Goal: Register for event/course

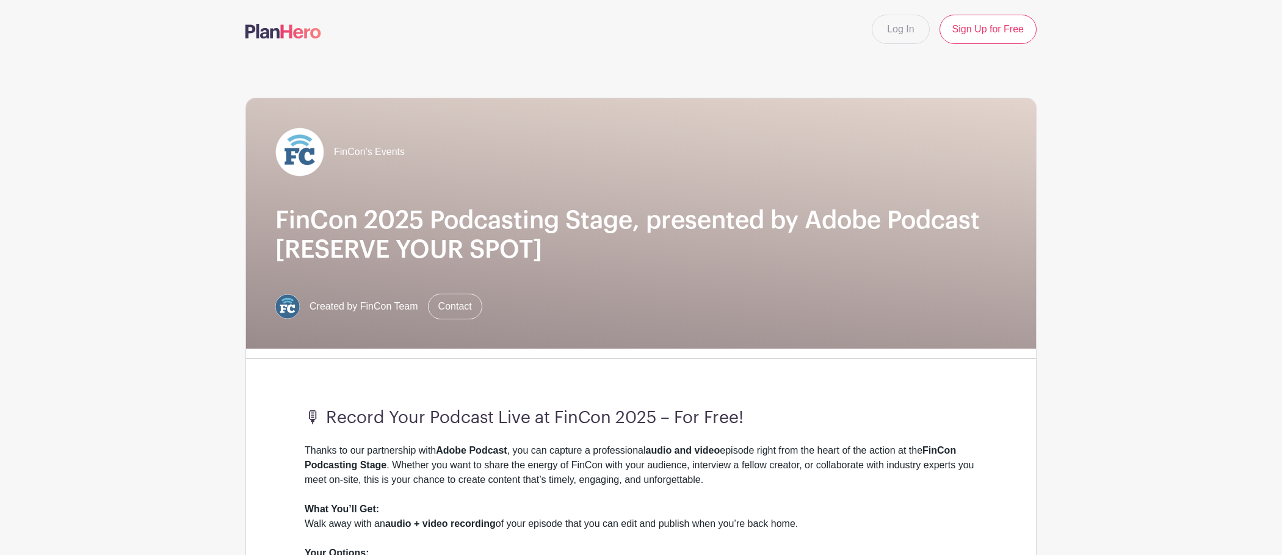
click at [1005, 412] on div "🎙 Record Your Podcast Live at FinCon 2025 – For Free! Thanks to our partnership…" at bounding box center [641, 529] width 732 height 321
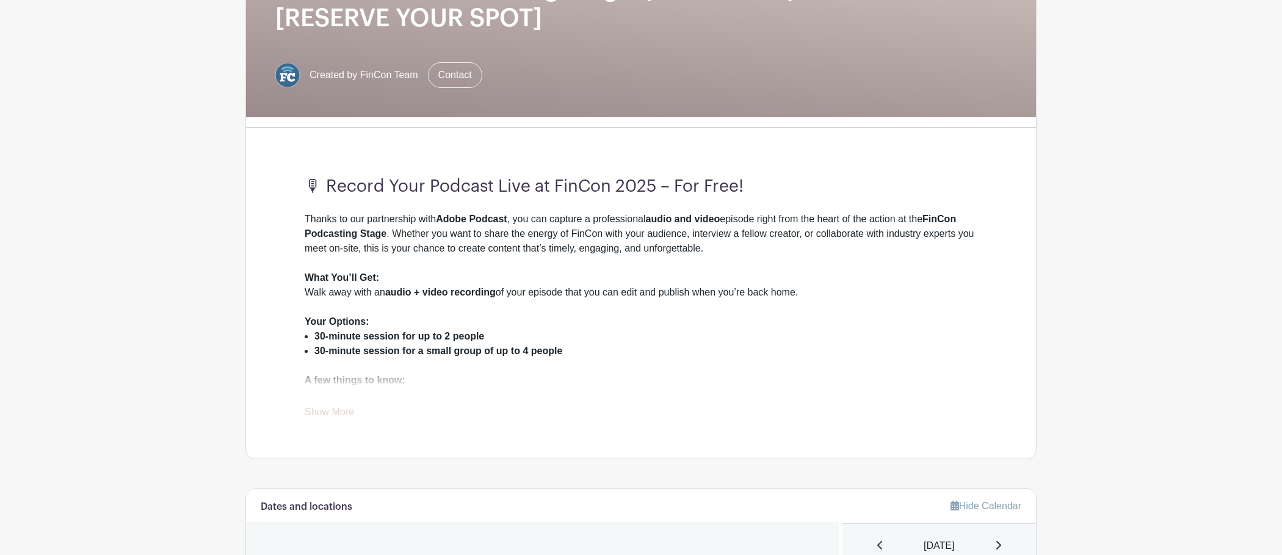
scroll to position [547, 0]
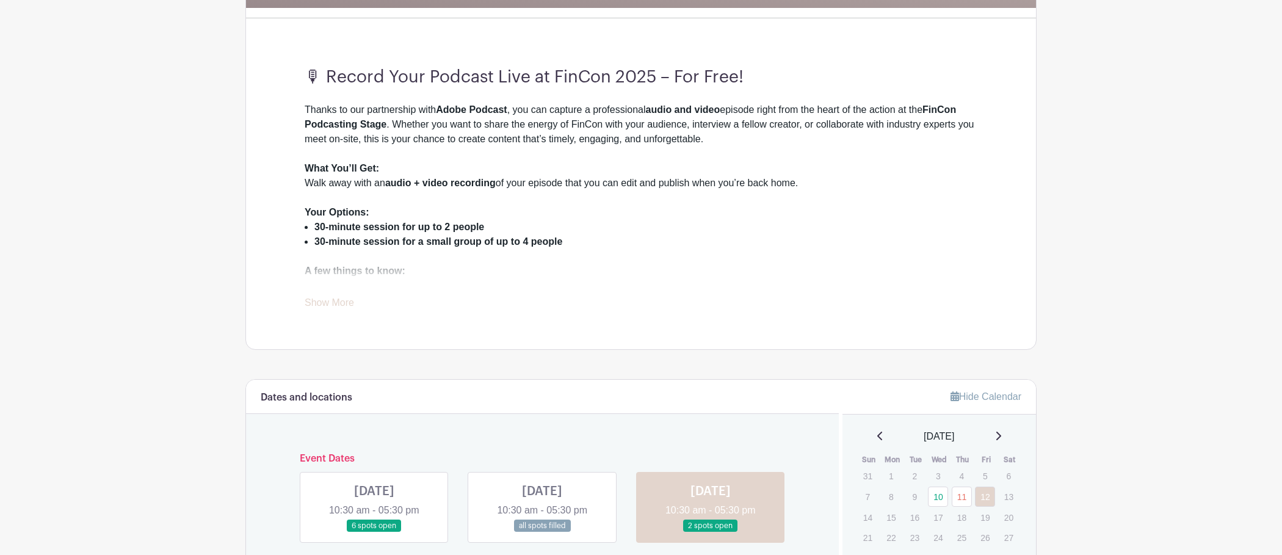
scroll to position [353, 0]
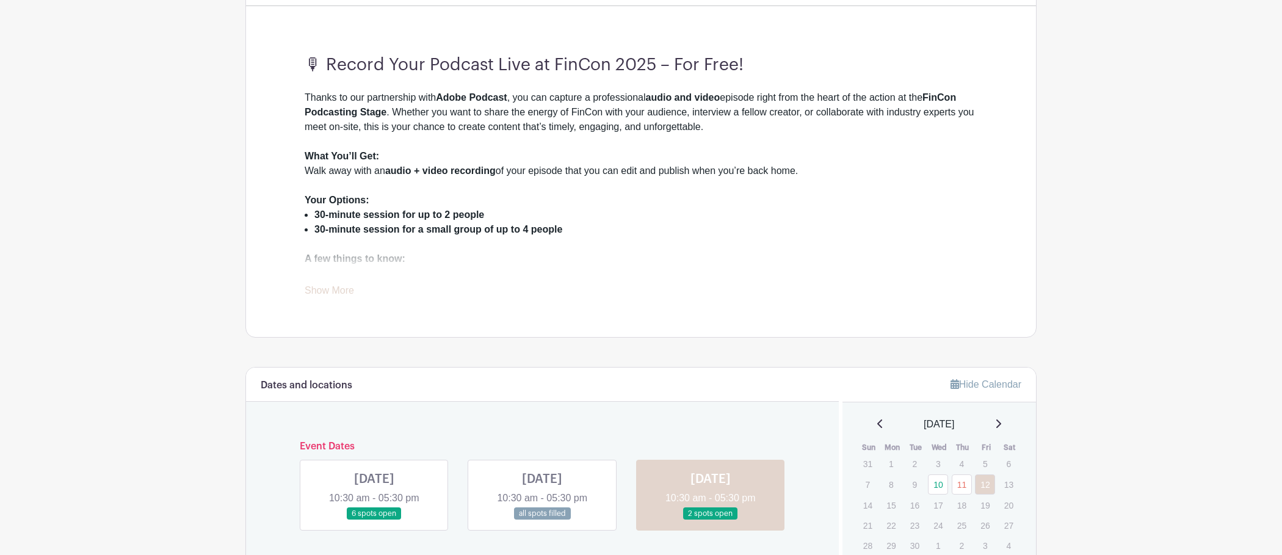
click at [412, 228] on strong "30-minute session for a small group of up to 4 people" at bounding box center [439, 229] width 248 height 10
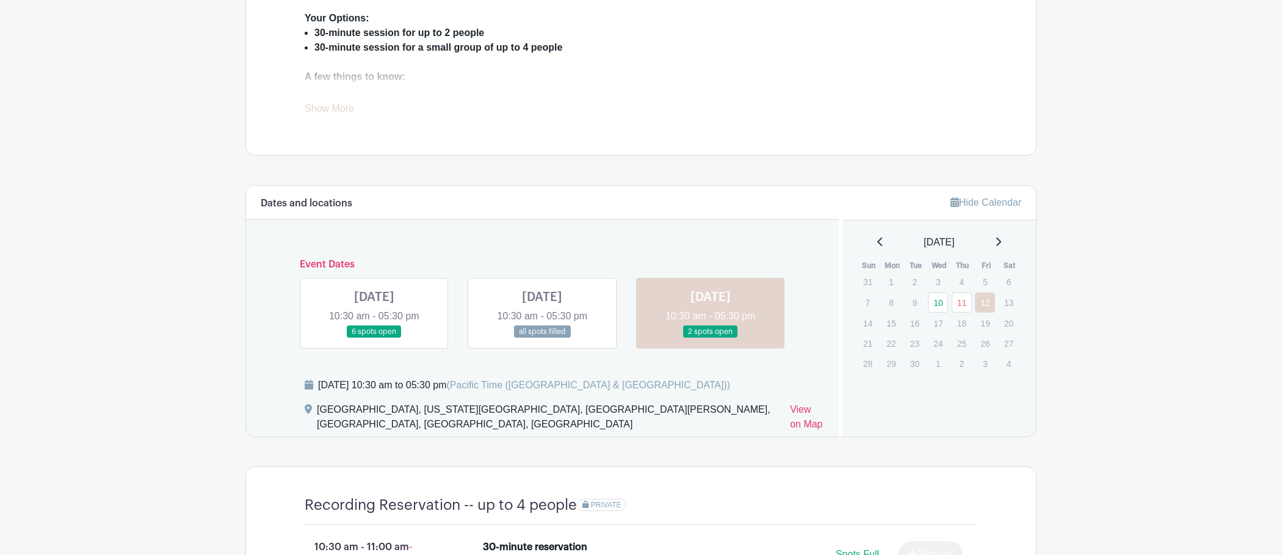
click at [374, 338] on link at bounding box center [374, 338] width 0 height 0
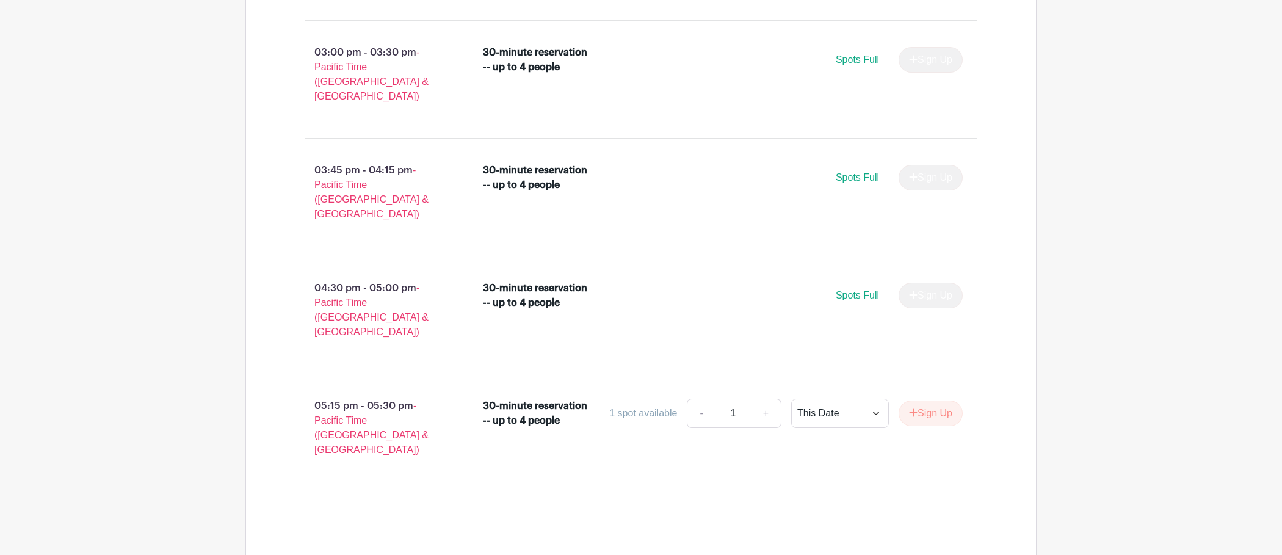
scroll to position [1513, 0]
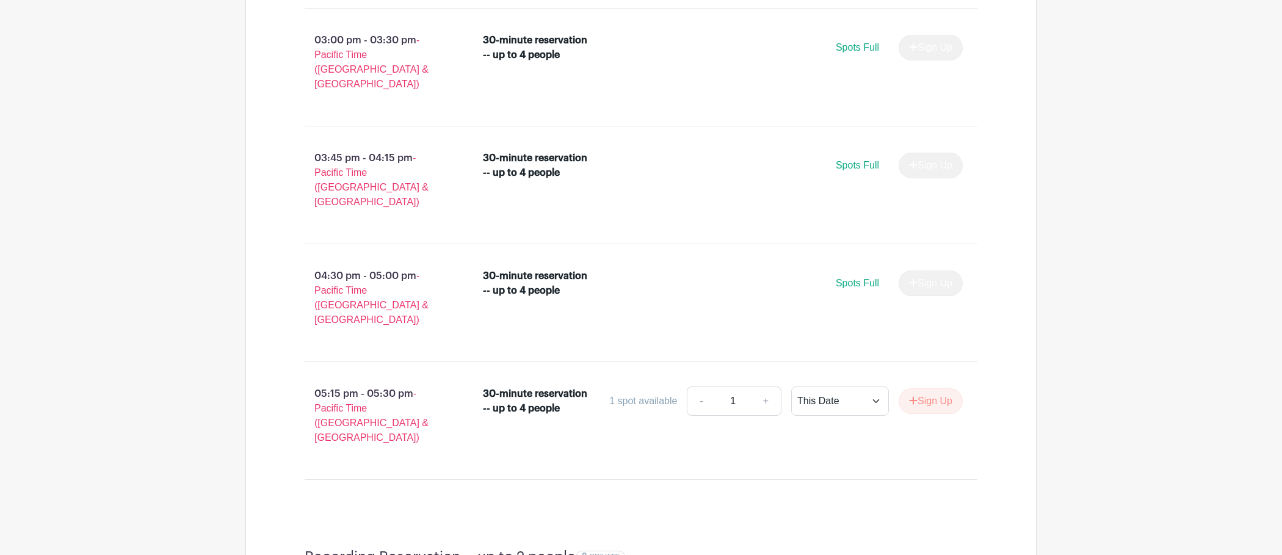
click at [371, 382] on p "05:15 pm - 05:30 pm - Pacific Time (US & Canada)" at bounding box center [374, 416] width 178 height 68
click at [340, 382] on p "05:15 pm - 05:30 pm - Pacific Time (US & Canada)" at bounding box center [374, 416] width 178 height 68
click at [390, 382] on p "05:15 pm - 05:30 pm - Pacific Time (US & Canada)" at bounding box center [374, 416] width 178 height 68
click at [514, 387] on div "30-minute reservation -- up to 4 people" at bounding box center [536, 401] width 106 height 29
click at [762, 387] on link "+" at bounding box center [766, 401] width 31 height 29
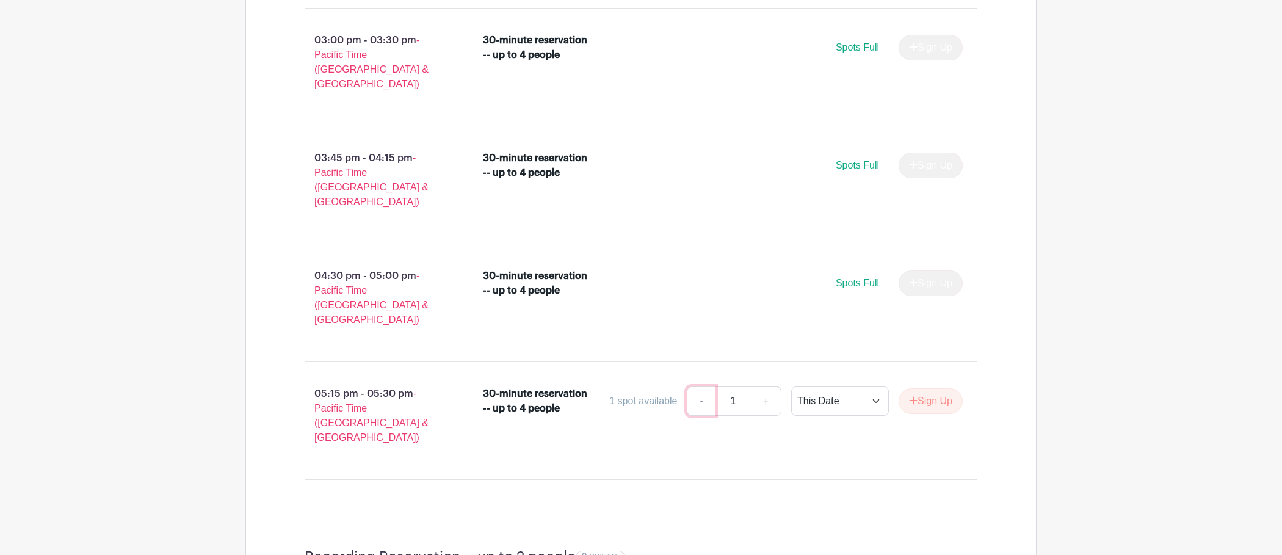
click at [698, 387] on link "-" at bounding box center [701, 401] width 28 height 29
drag, startPoint x: 510, startPoint y: 361, endPoint x: 396, endPoint y: 305, distance: 127.3
click at [509, 372] on div "05:15 pm - 05:30 pm - Pacific Time (US & Canada) 30-minute reservation -- up to…" at bounding box center [641, 421] width 732 height 98
click at [388, 382] on p "05:15 pm - 05:30 pm - Pacific Time (US & Canada)" at bounding box center [374, 416] width 178 height 68
click at [313, 382] on p "05:15 pm - 05:30 pm - Pacific Time (US & Canada)" at bounding box center [374, 416] width 178 height 68
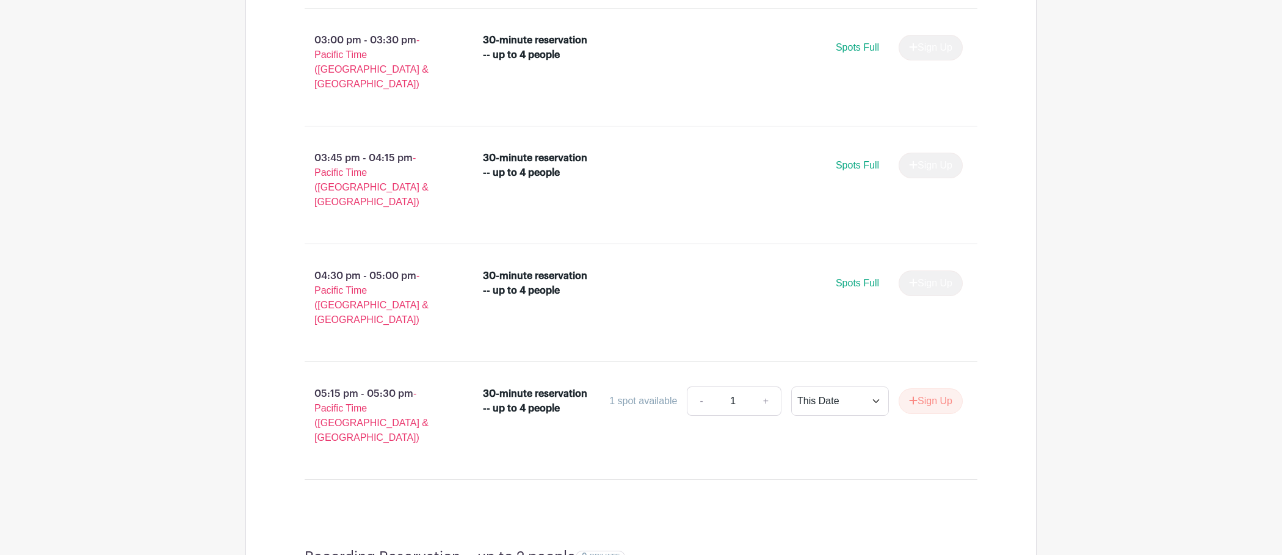
click at [332, 382] on p "05:15 pm - 05:30 pm - Pacific Time (US & Canada)" at bounding box center [374, 416] width 178 height 68
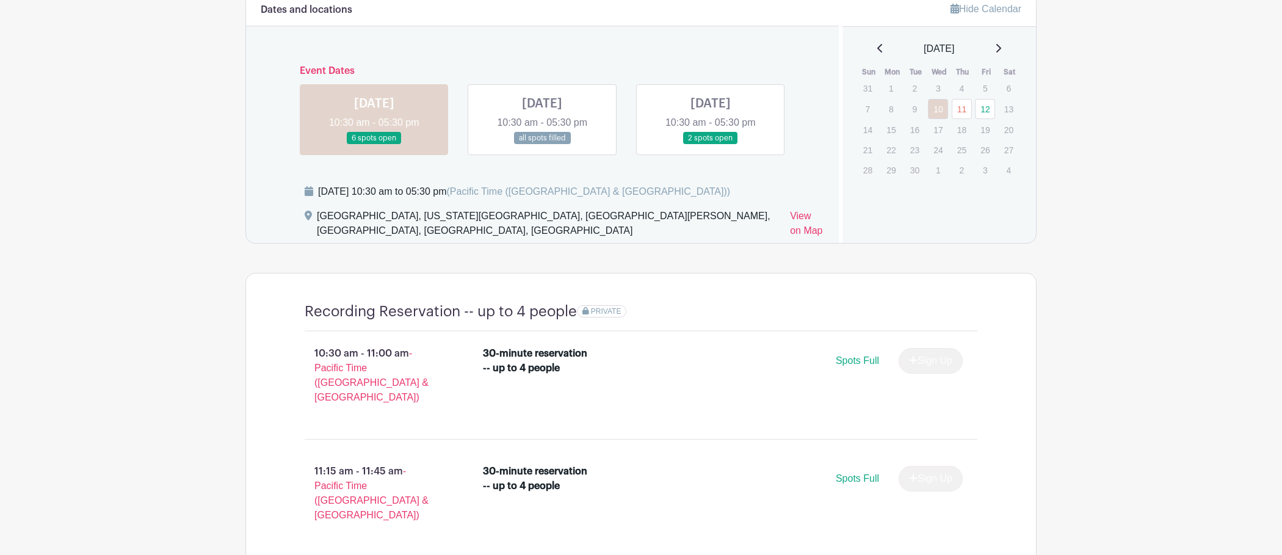
scroll to position [693, 0]
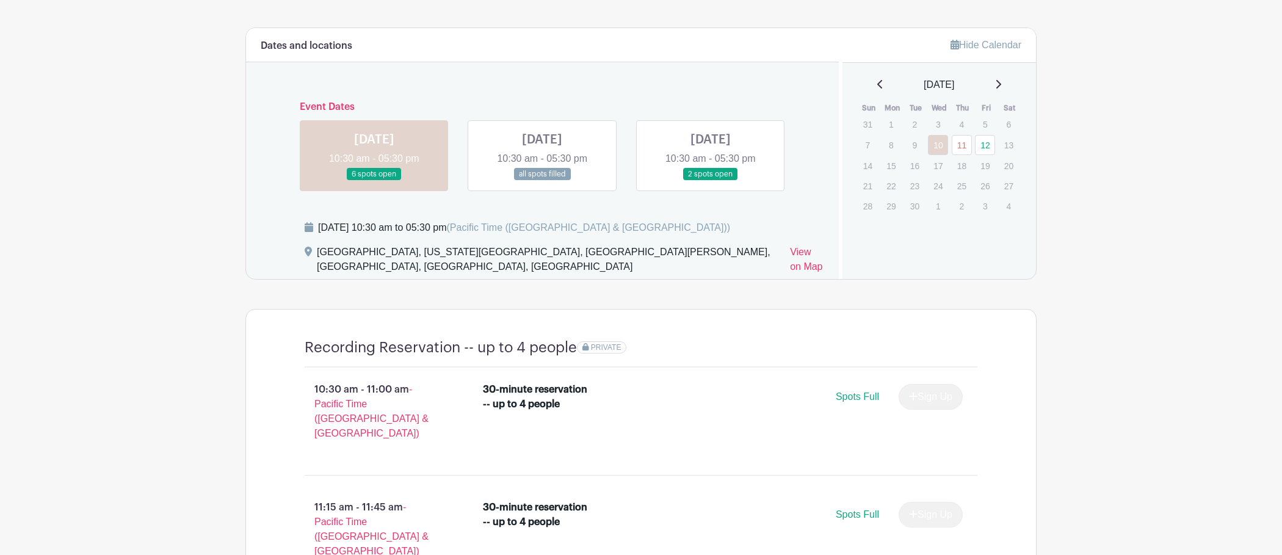
click at [711, 181] on link at bounding box center [711, 181] width 0 height 0
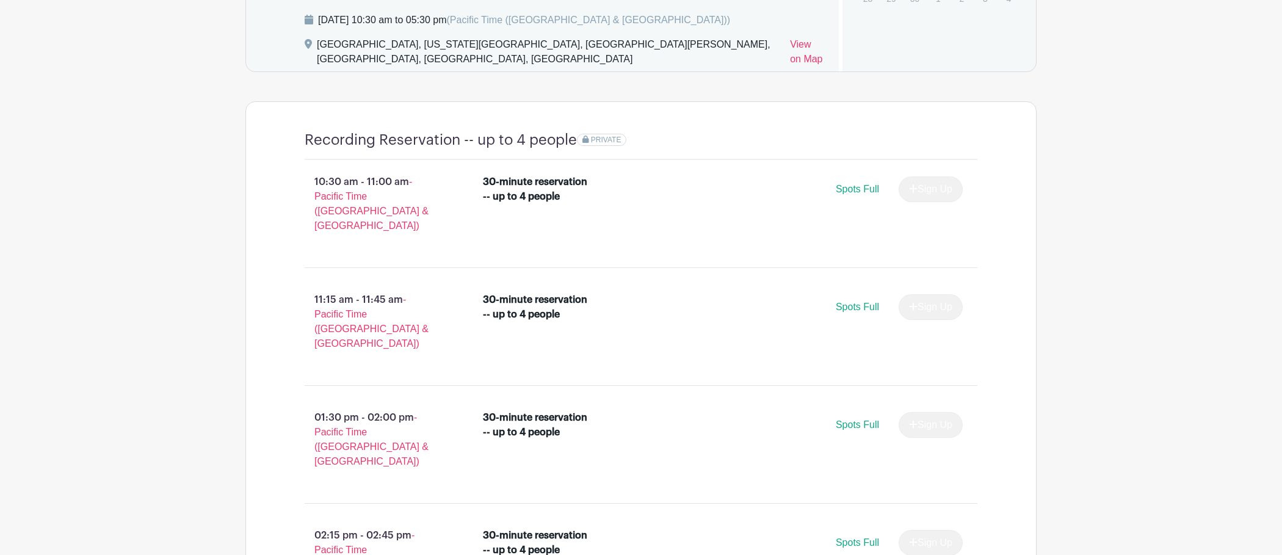
scroll to position [757, 0]
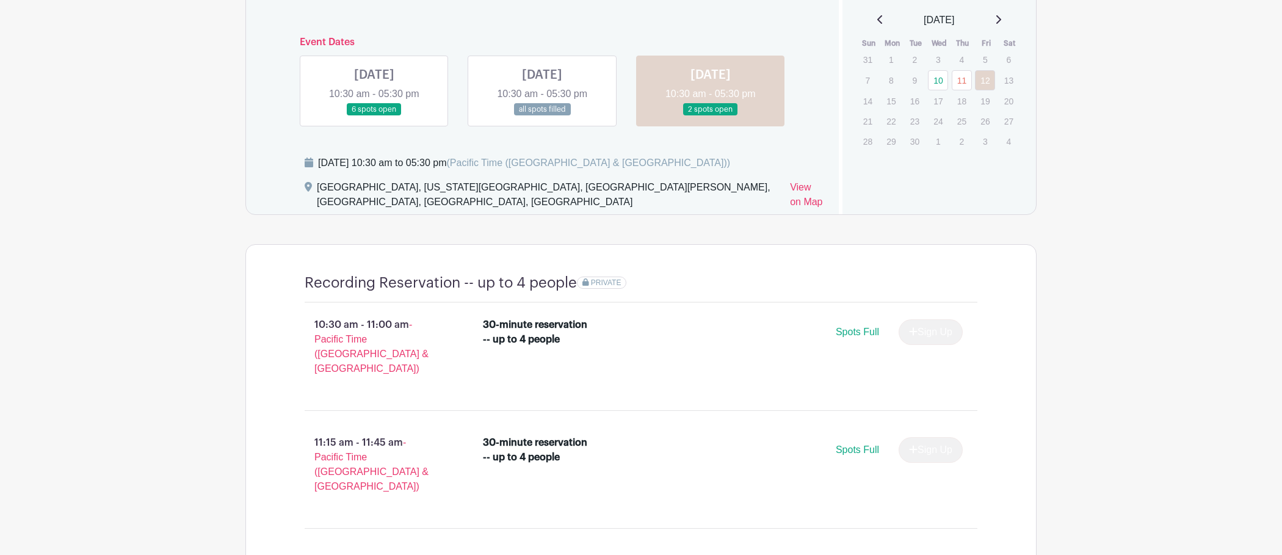
click at [374, 116] on link at bounding box center [374, 116] width 0 height 0
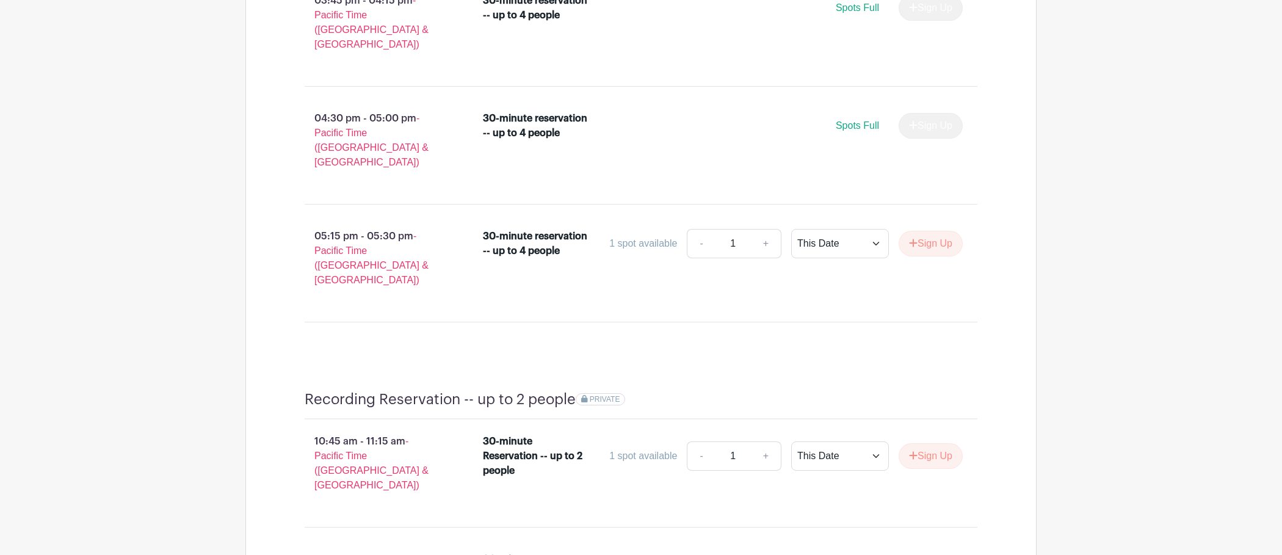
scroll to position [1662, 0]
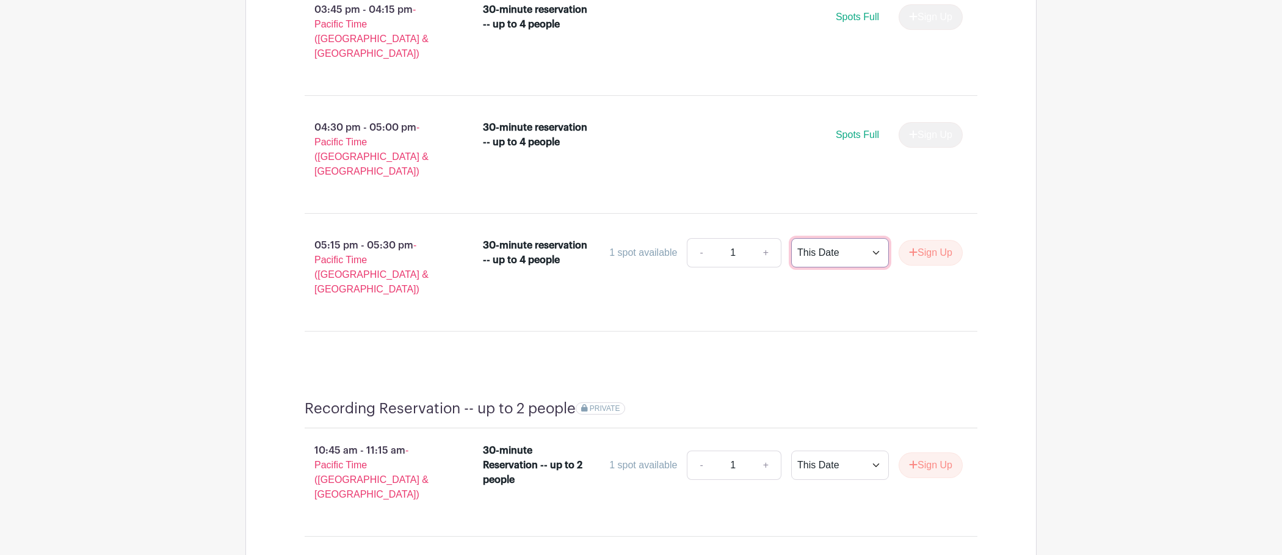
click at [865, 238] on select "This Date Select Dates" at bounding box center [840, 252] width 98 height 29
click at [938, 240] on button "Sign Up" at bounding box center [931, 253] width 64 height 26
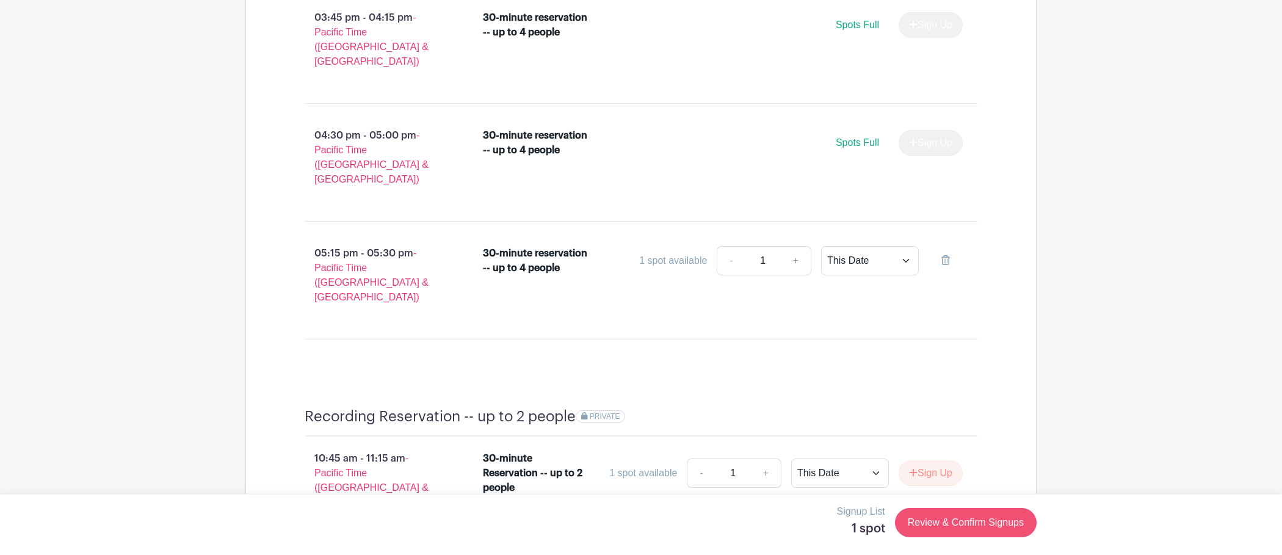
scroll to position [1657, 0]
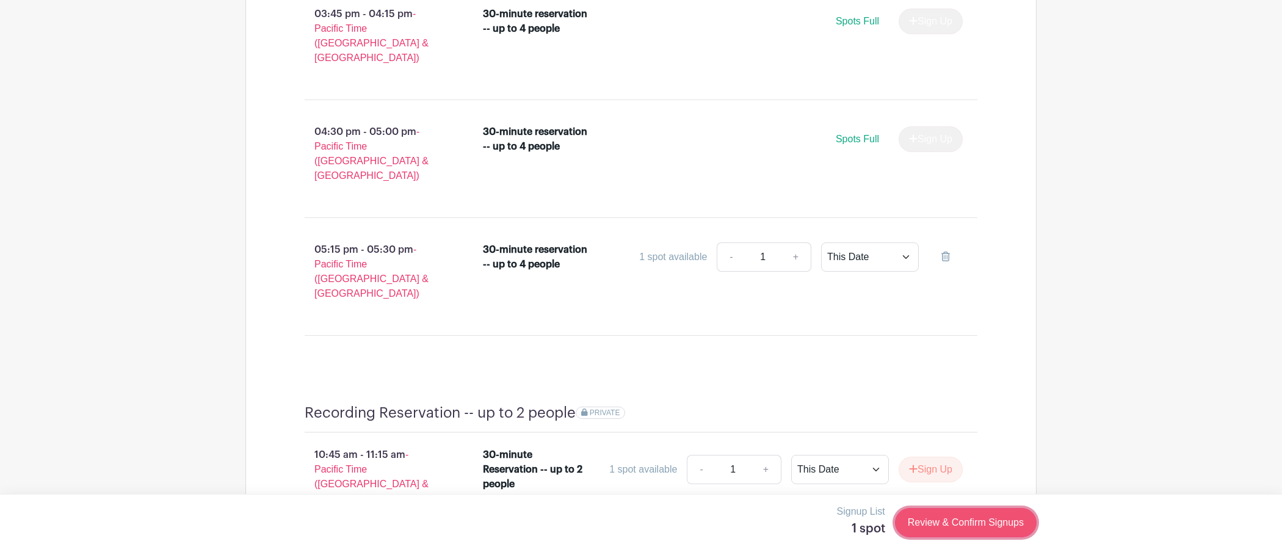
click at [914, 526] on link "Review & Confirm Signups" at bounding box center [966, 522] width 142 height 29
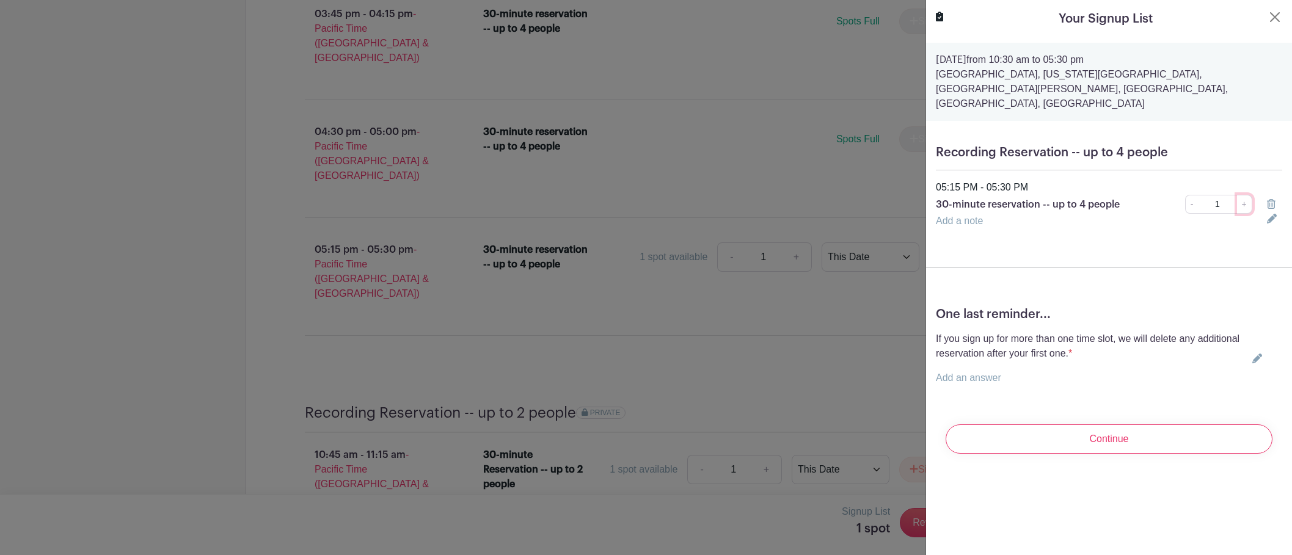
click at [1237, 195] on link "+" at bounding box center [1244, 204] width 15 height 19
click at [1170, 195] on div "- 1 +" at bounding box center [1199, 204] width 120 height 19
click at [1188, 195] on link "-" at bounding box center [1191, 204] width 13 height 19
click at [1237, 195] on link "+" at bounding box center [1244, 204] width 15 height 19
click at [1272, 16] on button "Close" at bounding box center [1274, 17] width 15 height 15
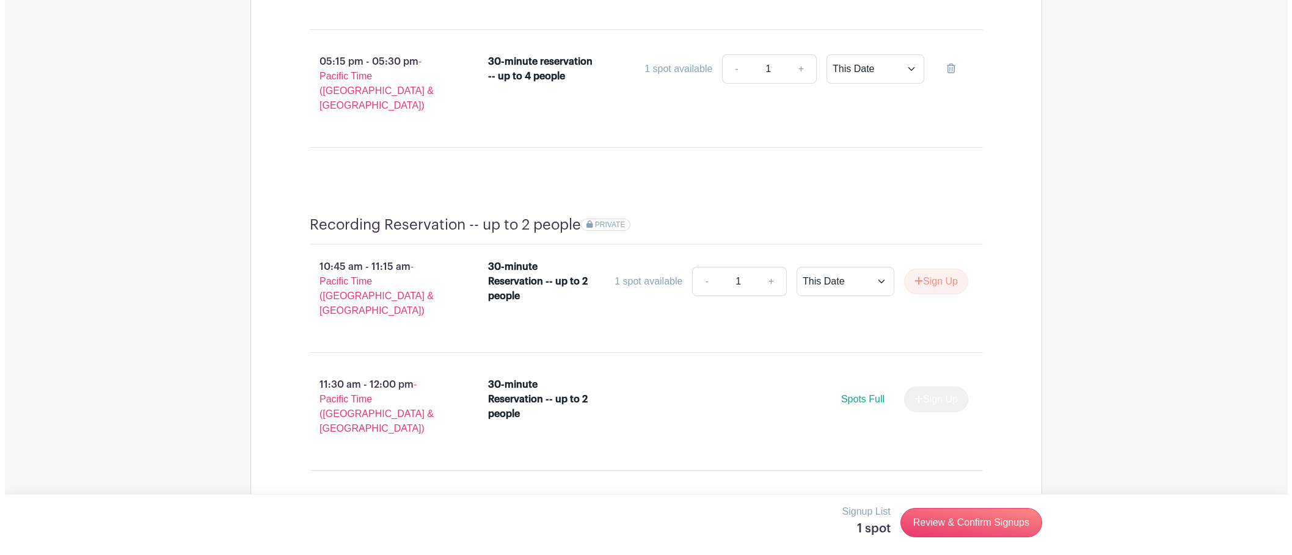
scroll to position [1857, 0]
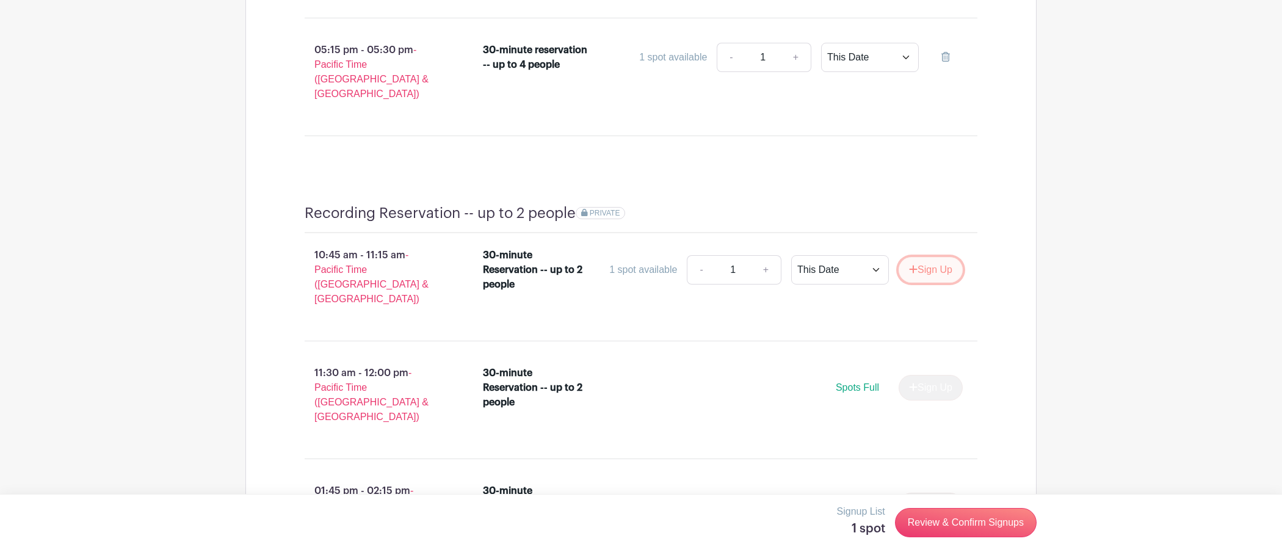
click at [934, 257] on button "Sign Up" at bounding box center [931, 270] width 64 height 26
click at [937, 515] on link "Review & Confirm Signups" at bounding box center [966, 522] width 142 height 29
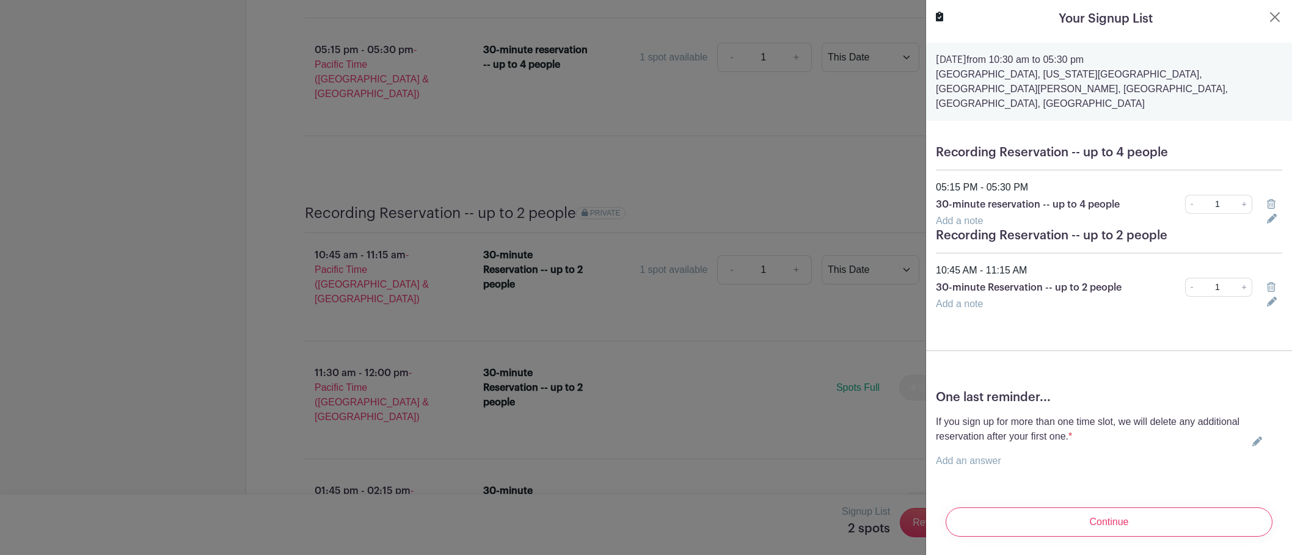
click at [1267, 199] on icon at bounding box center [1271, 204] width 9 height 10
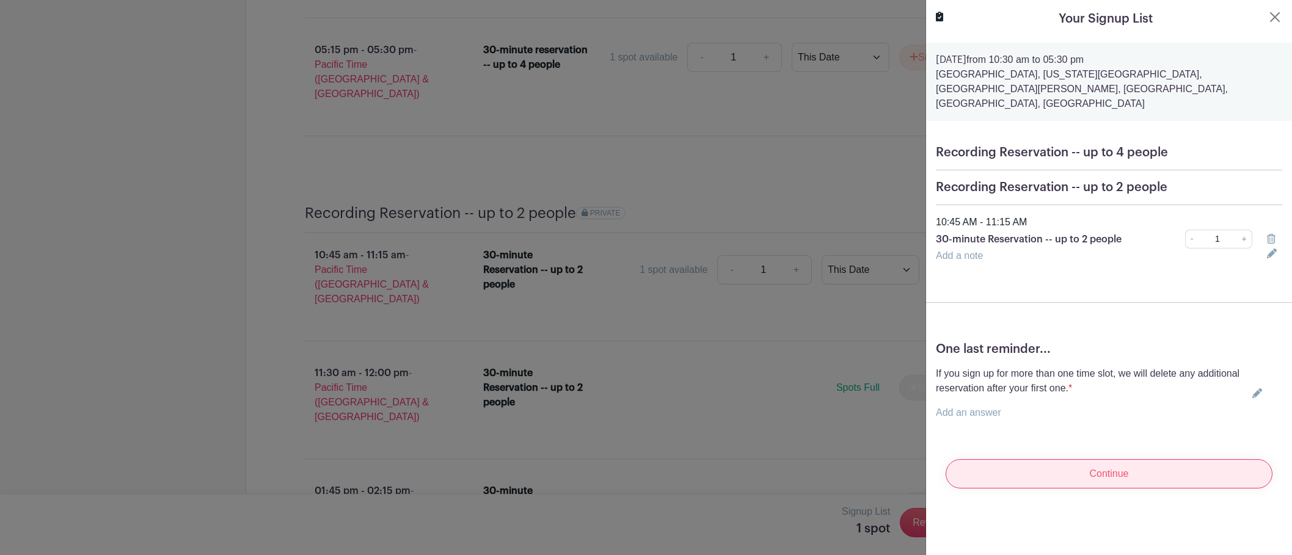
click at [1118, 461] on input "Continue" at bounding box center [1108, 473] width 327 height 29
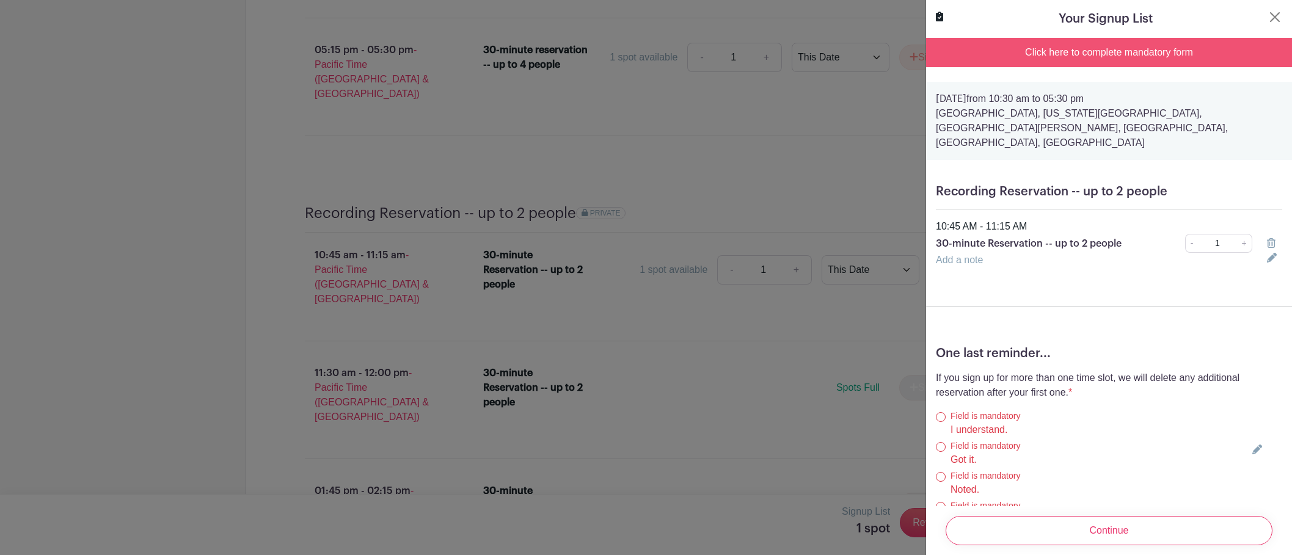
scroll to position [56, 0]
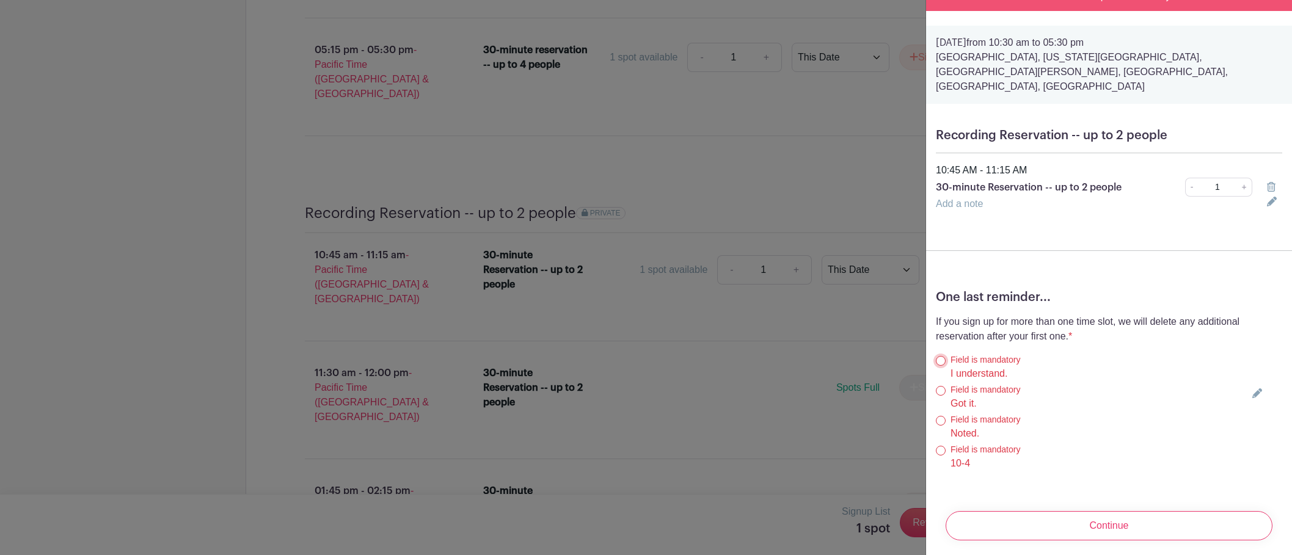
click at [940, 356] on input "I understand." at bounding box center [941, 361] width 10 height 10
radio input "true"
click at [941, 386] on input "Got it." at bounding box center [941, 391] width 10 height 10
radio input "true"
click at [939, 416] on input "Noted." at bounding box center [941, 421] width 10 height 10
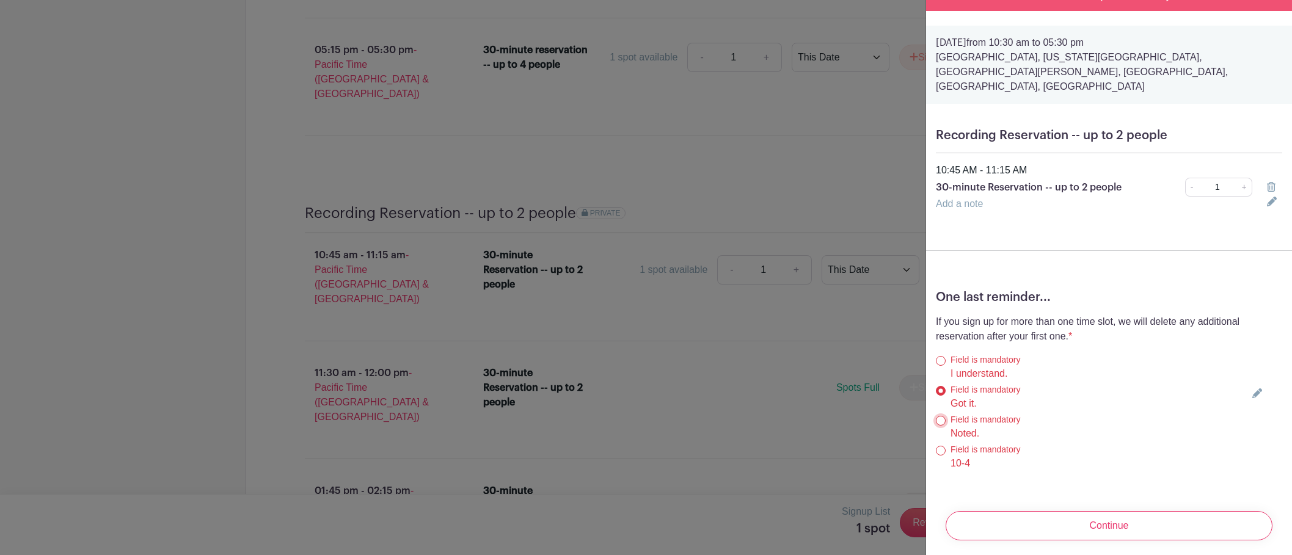
radio input "true"
click at [942, 446] on input "10-4" at bounding box center [941, 451] width 10 height 10
radio input "true"
click at [941, 356] on input "I understand." at bounding box center [941, 361] width 10 height 10
radio input "true"
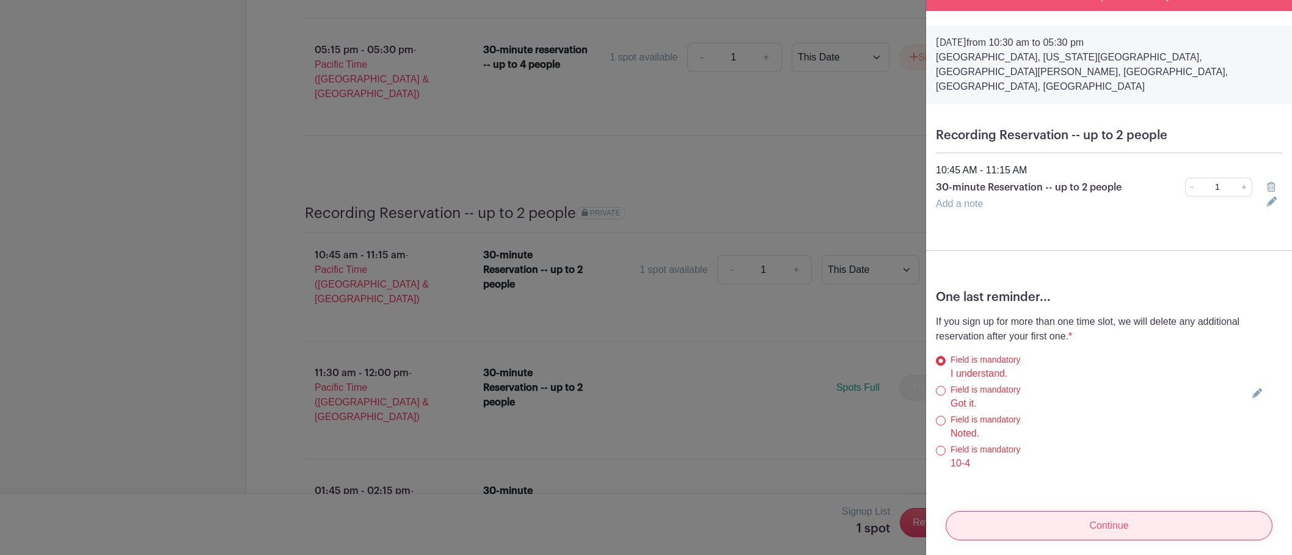
click at [1057, 512] on input "Continue" at bounding box center [1108, 525] width 327 height 29
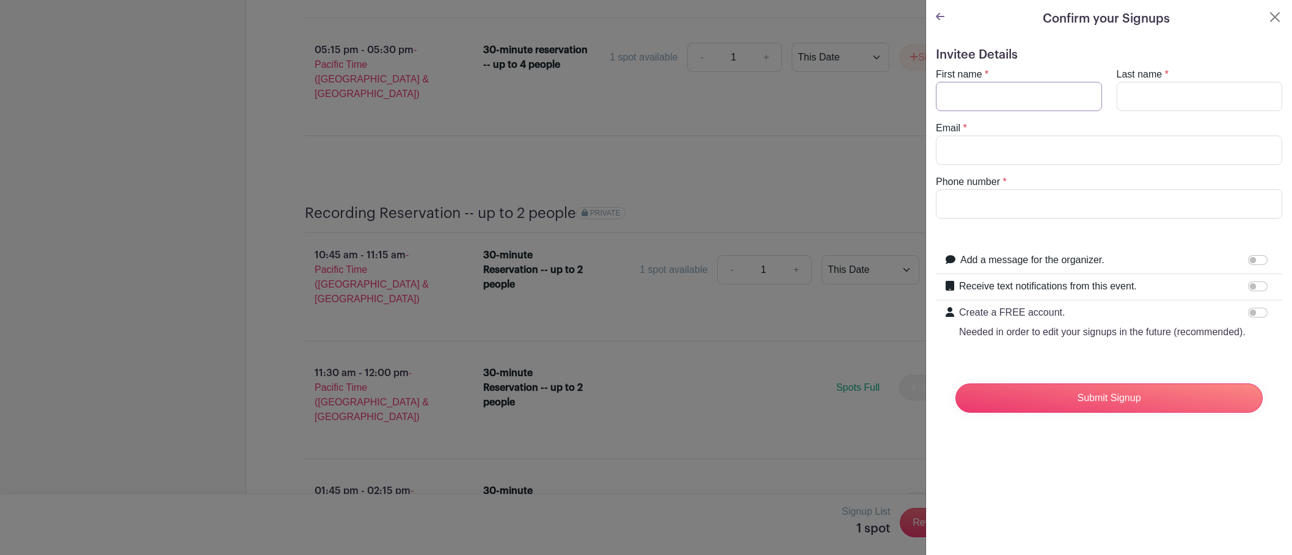
click at [1019, 95] on input "First name" at bounding box center [1019, 96] width 166 height 29
click at [1022, 94] on input "First name" at bounding box center [1019, 96] width 166 height 29
type input "Doug"
type input "c"
type input "Cunnington"
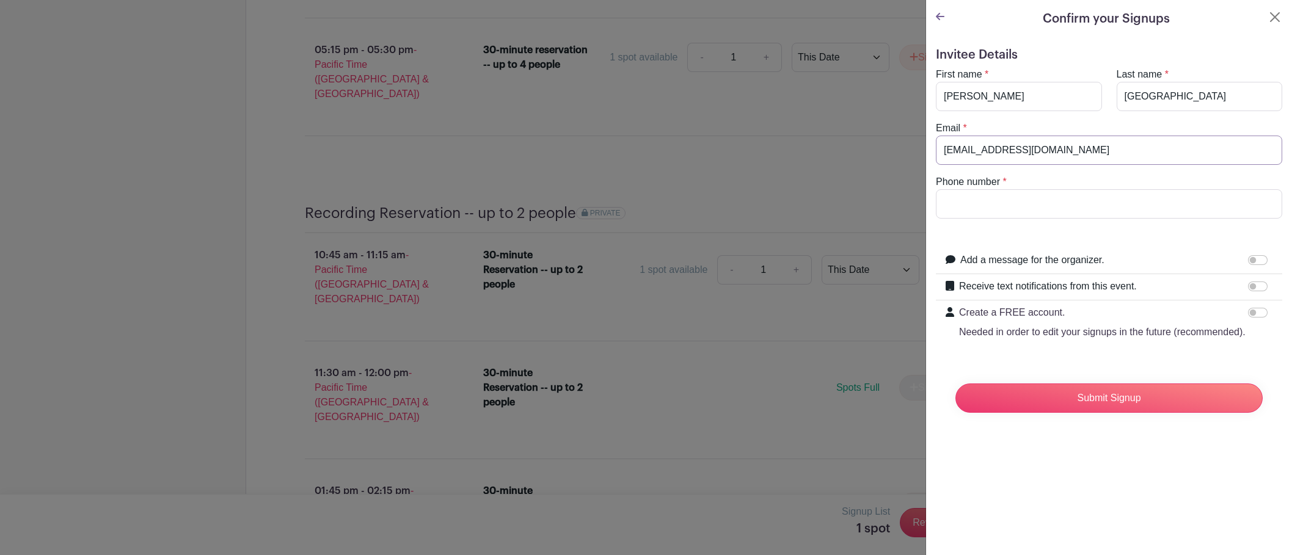
type input "dougcunnington@gmail.com"
type input "6785164625"
click at [1252, 286] on input "Receive text notifications from this event." at bounding box center [1258, 287] width 20 height 10
checkbox input "true"
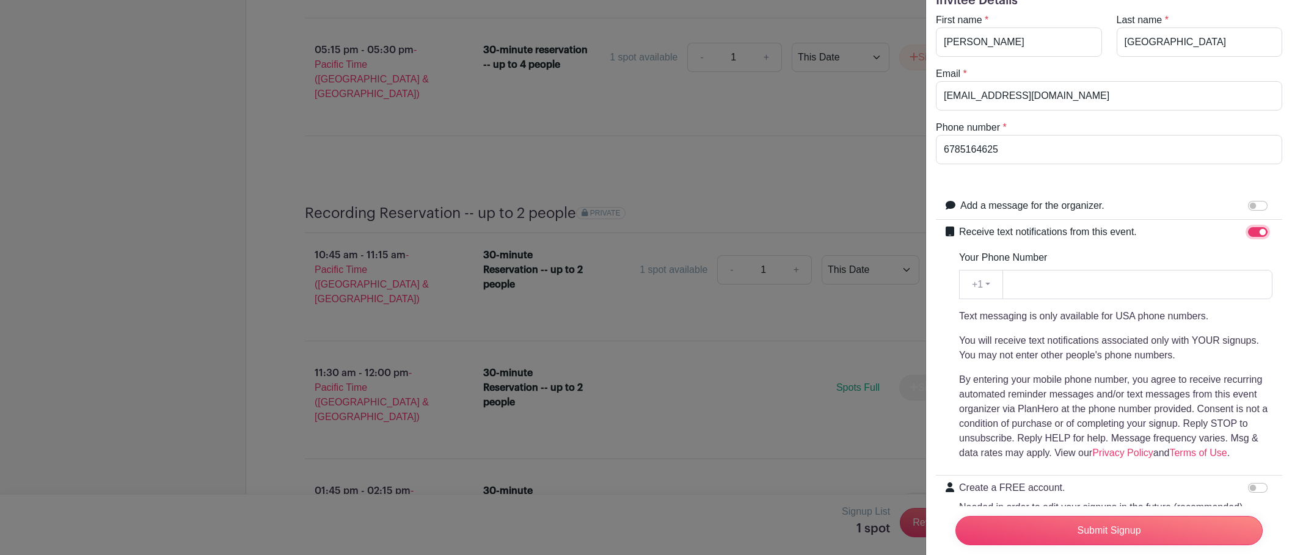
scroll to position [57, 0]
click at [1111, 277] on input "Your Phone Number" at bounding box center [1137, 281] width 270 height 29
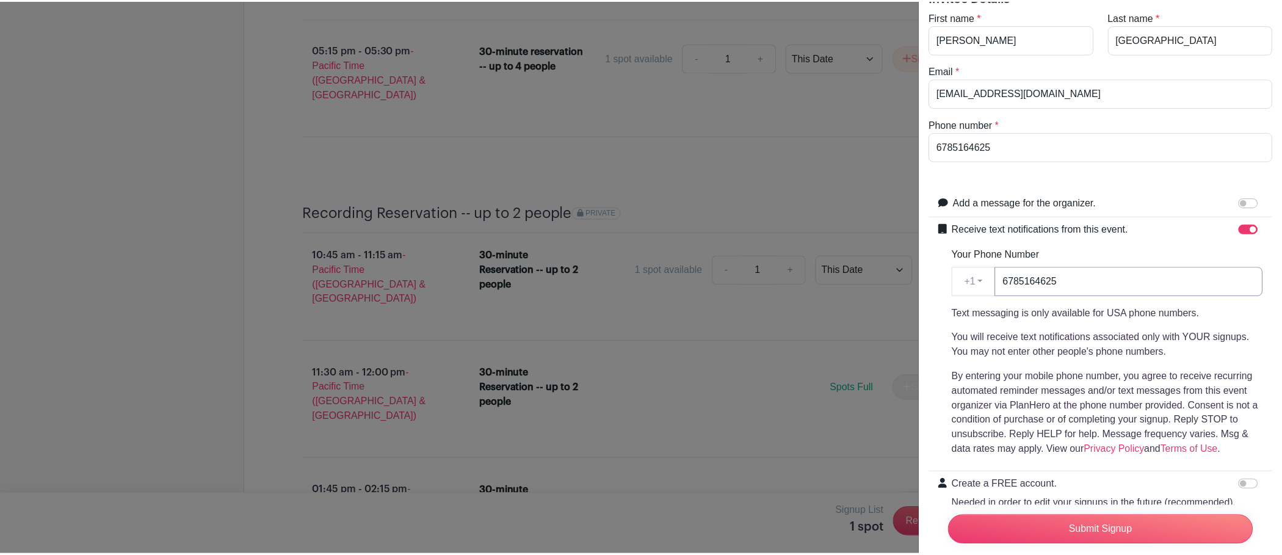
scroll to position [155, 0]
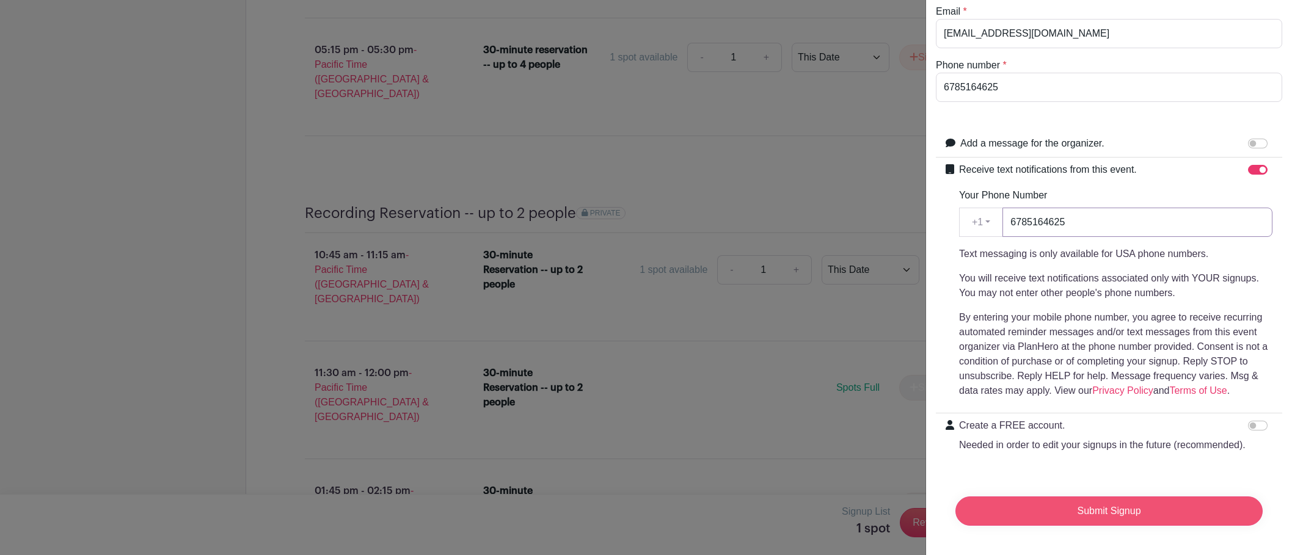
type input "6785164625"
click at [1042, 497] on input "Submit Signup" at bounding box center [1108, 511] width 307 height 29
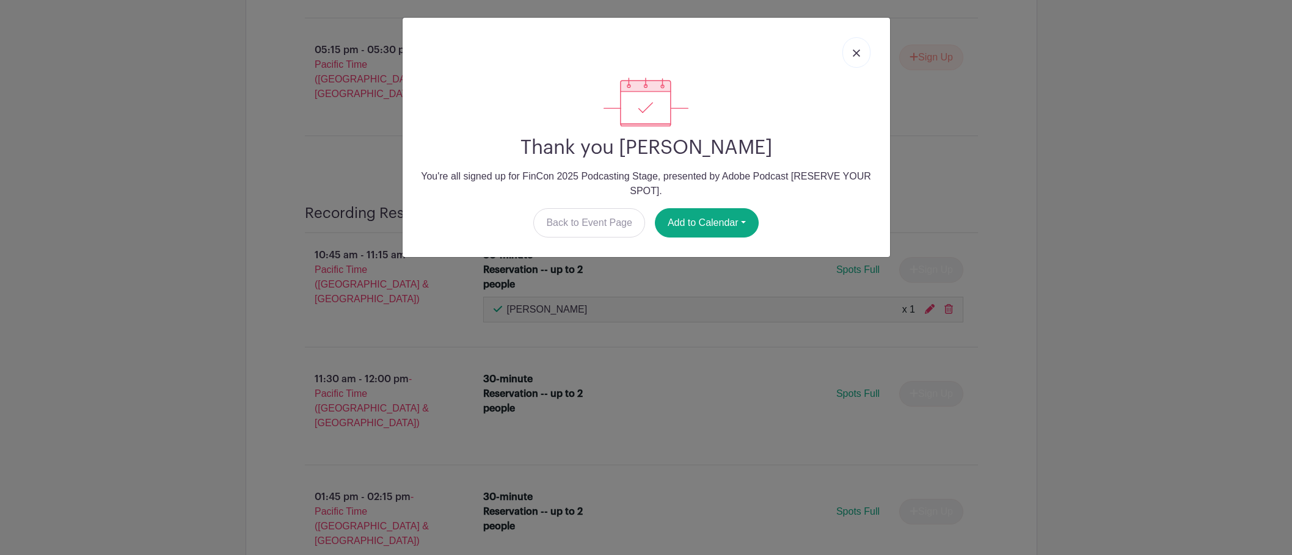
click at [857, 51] on img at bounding box center [856, 52] width 7 height 7
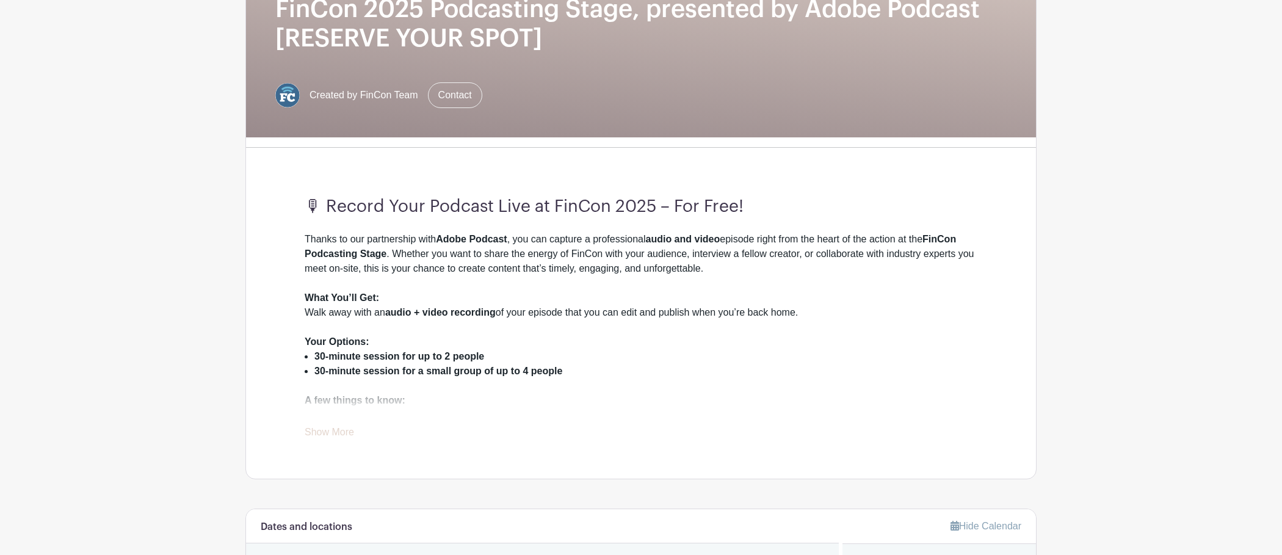
scroll to position [271, 0]
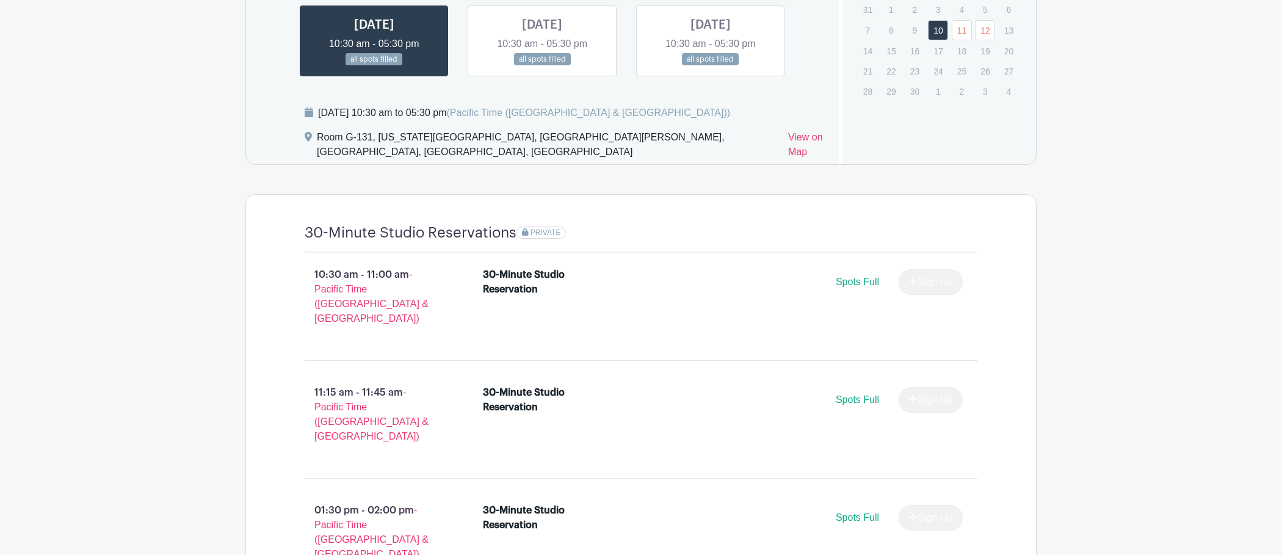
scroll to position [806, 0]
click at [374, 65] on link at bounding box center [374, 65] width 0 height 0
click at [711, 65] on link at bounding box center [711, 65] width 0 height 0
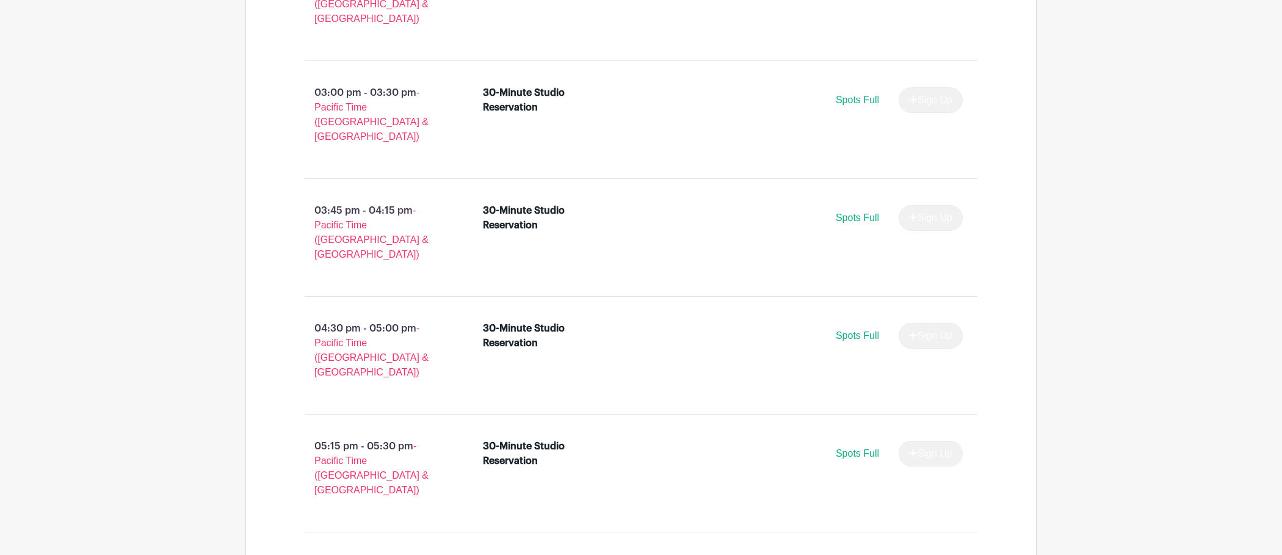
scroll to position [1695, 0]
